Goal: Information Seeking & Learning: Learn about a topic

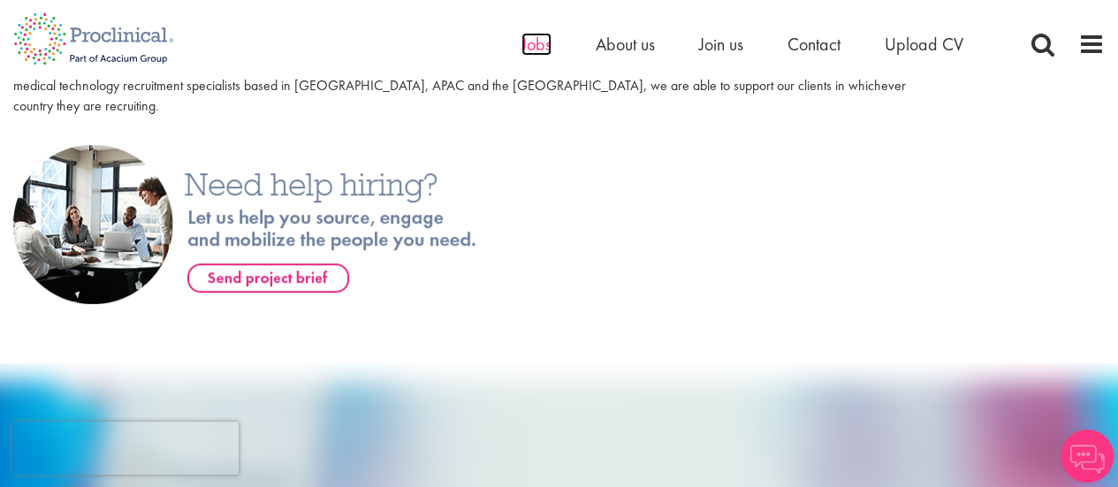
click at [546, 50] on span "Jobs" at bounding box center [537, 44] width 30 height 23
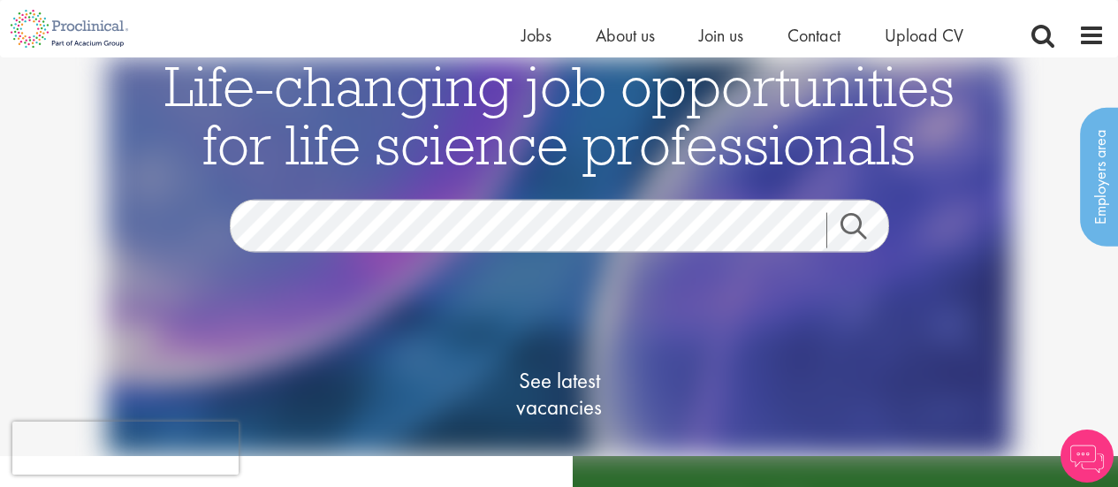
click at [857, 213] on link "Search" at bounding box center [864, 230] width 76 height 35
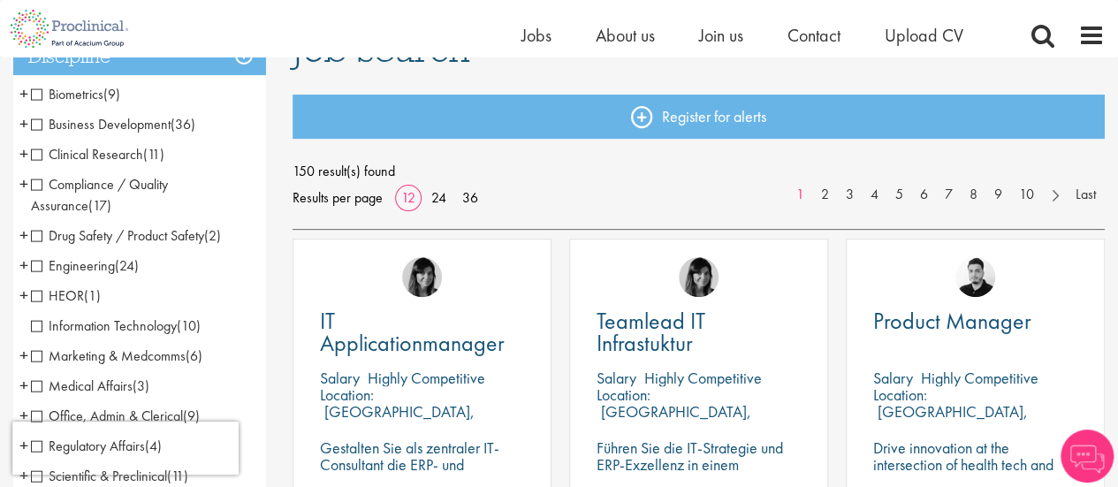
scroll to position [177, 0]
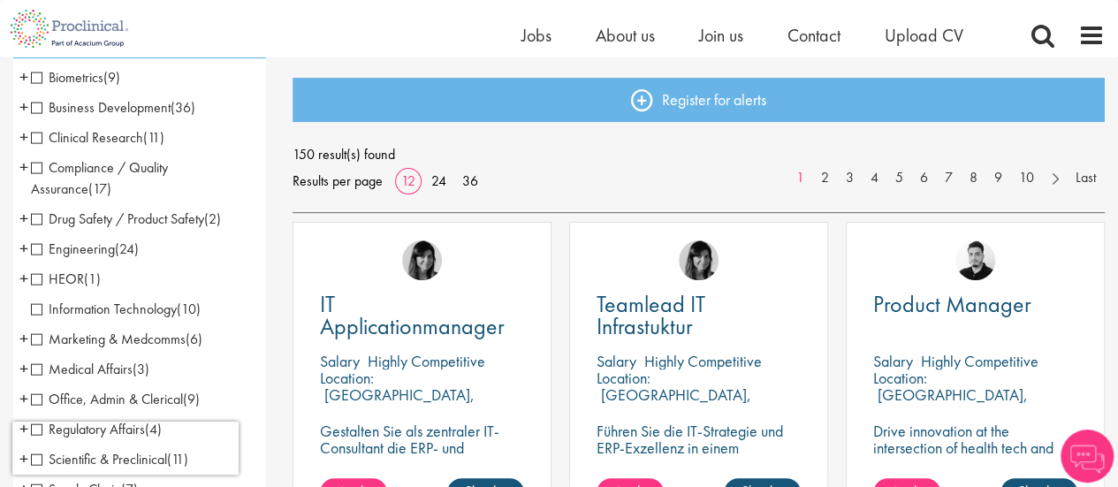
click at [40, 249] on span "Engineering" at bounding box center [73, 249] width 84 height 19
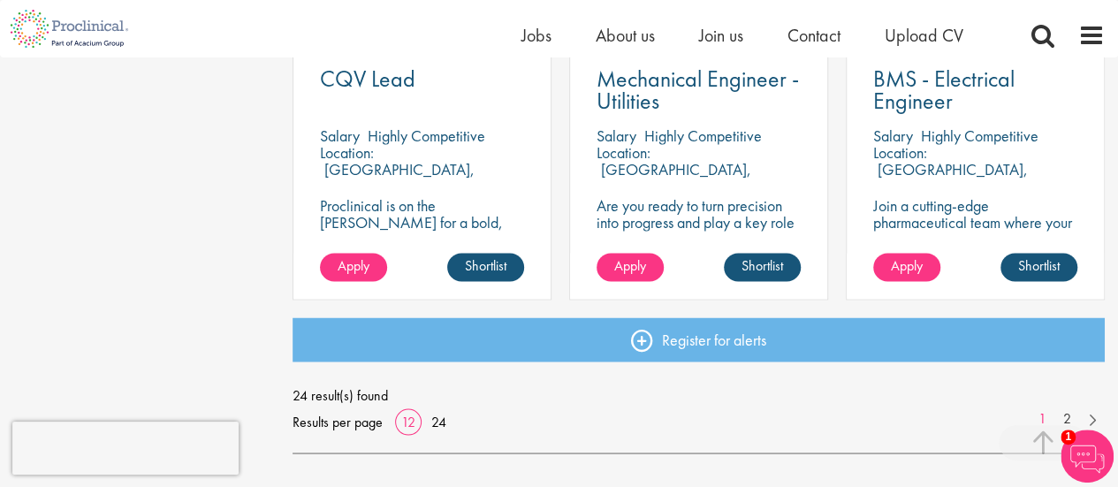
scroll to position [1414, 0]
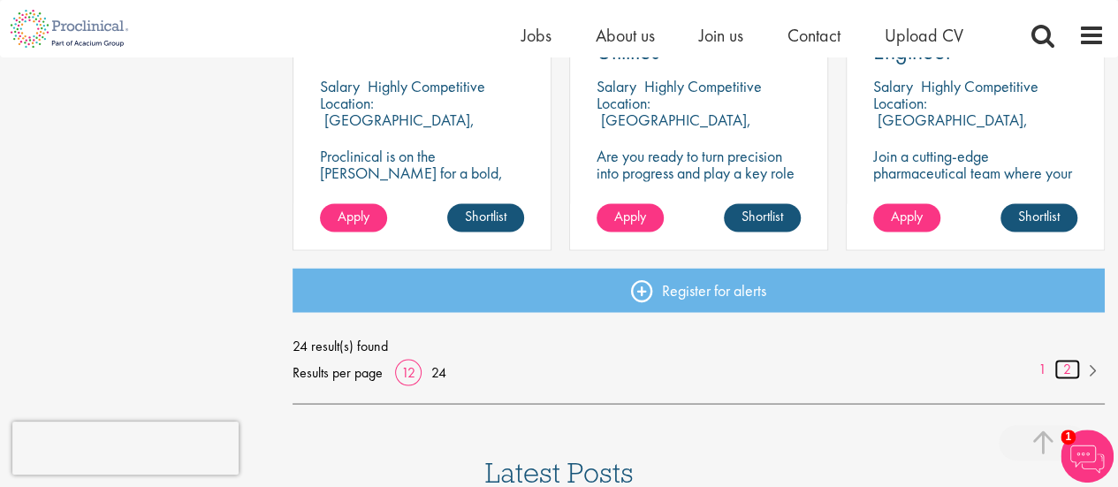
click at [1061, 369] on link "2" at bounding box center [1068, 369] width 26 height 20
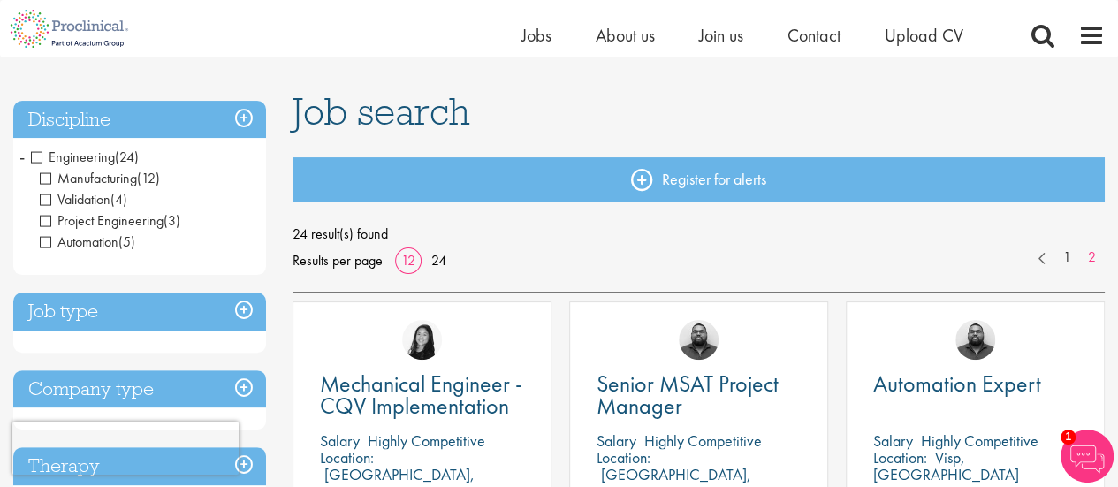
scroll to position [88, 0]
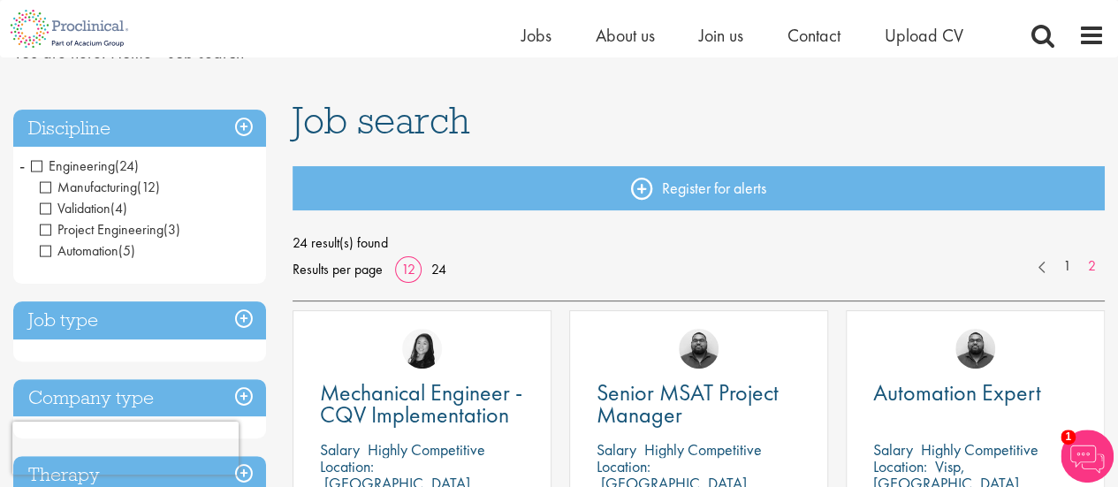
click at [38, 164] on span "Engineering" at bounding box center [73, 165] width 84 height 19
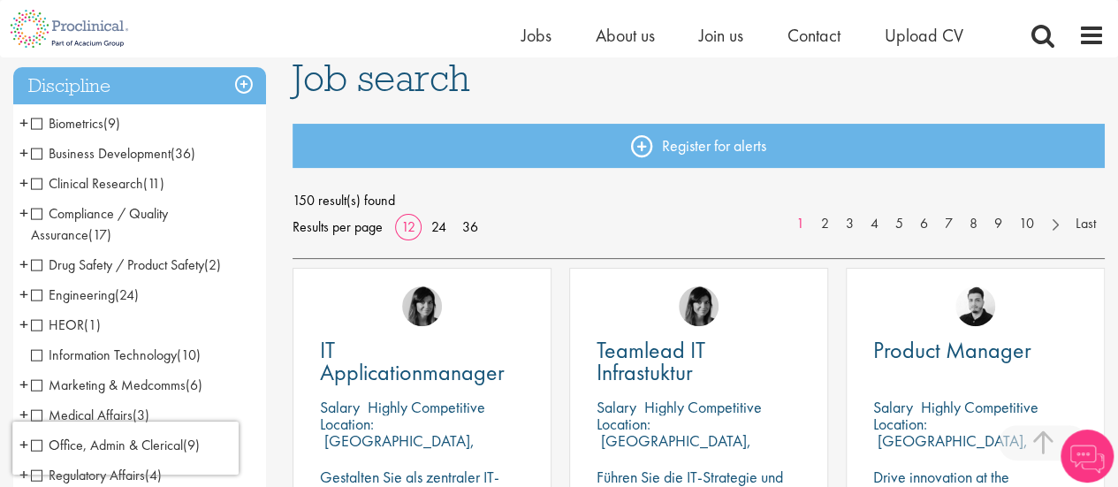
scroll to position [354, 0]
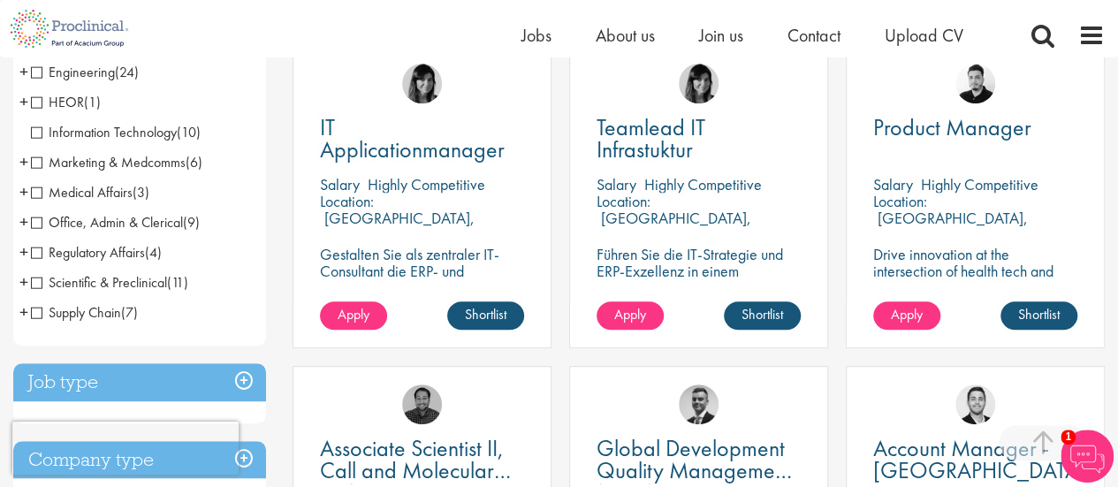
click at [39, 314] on span "Supply Chain" at bounding box center [76, 312] width 90 height 19
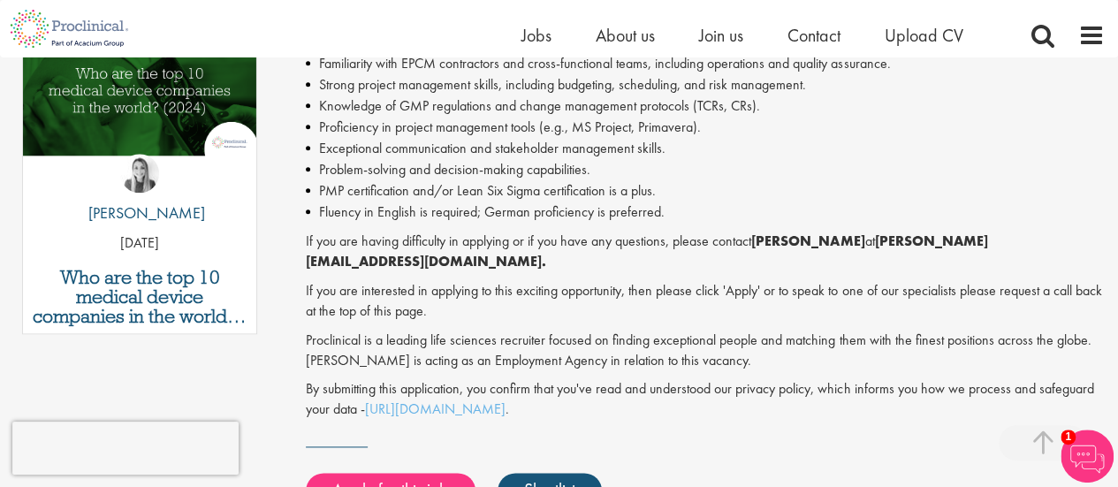
scroll to position [1061, 0]
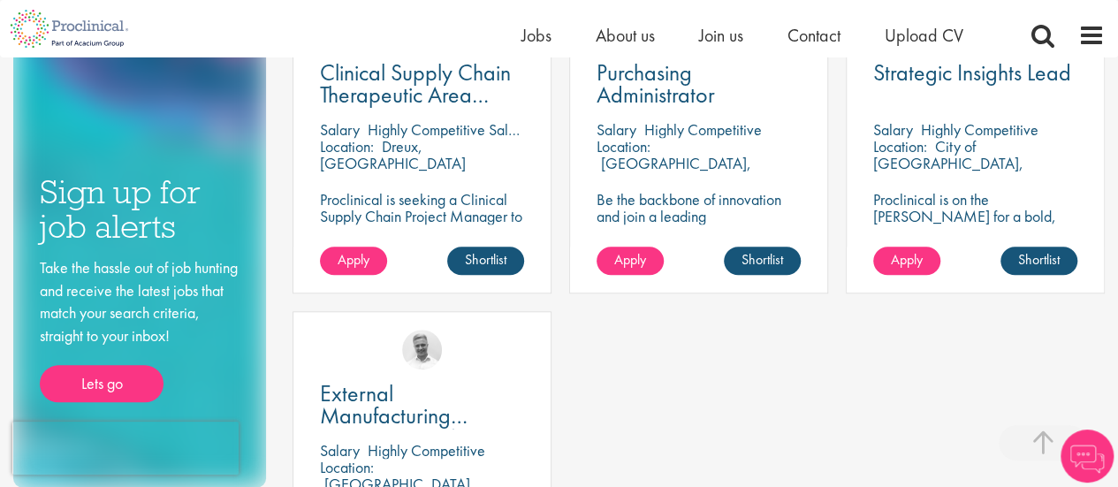
scroll to position [796, 0]
